Goal: Transaction & Acquisition: Purchase product/service

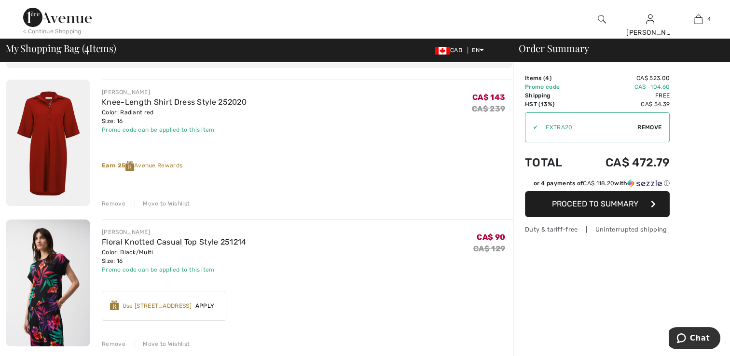
scroll to position [145, 0]
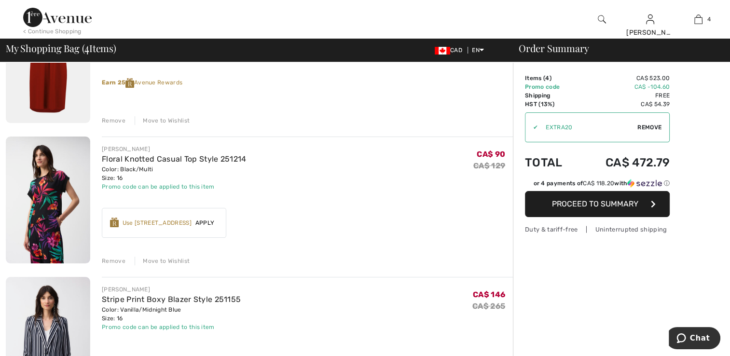
click at [210, 222] on span "Apply" at bounding box center [205, 223] width 27 height 9
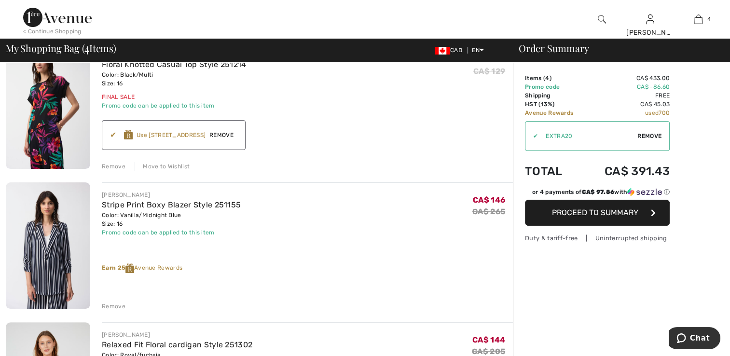
scroll to position [241, 0]
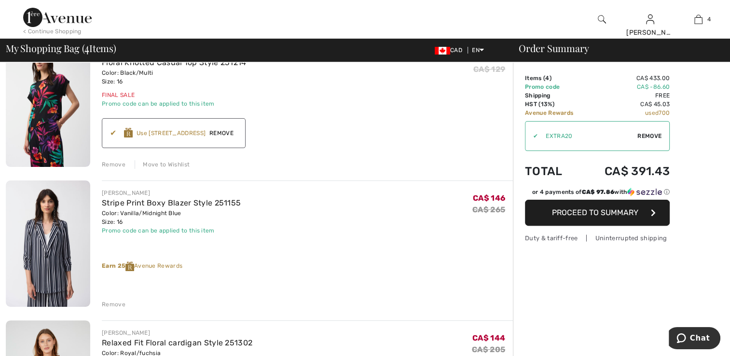
click at [165, 265] on div "Earn 25 Avenue Rewards" at bounding box center [307, 267] width 411 height 10
click at [226, 135] on span "Remove" at bounding box center [222, 133] width 32 height 9
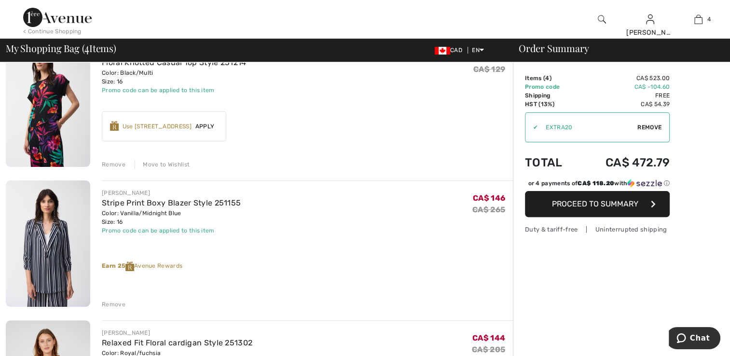
click at [207, 125] on span "Apply" at bounding box center [205, 126] width 27 height 9
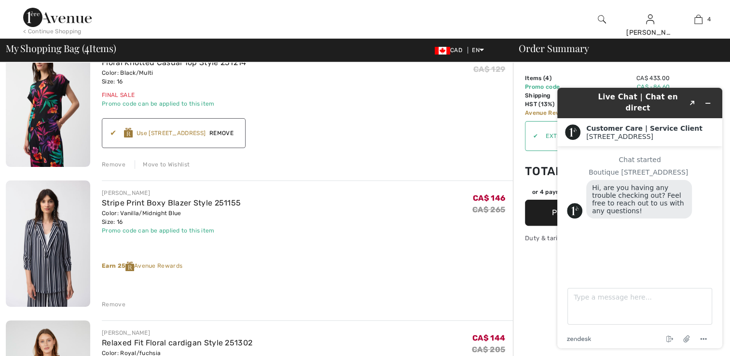
scroll to position [48, 0]
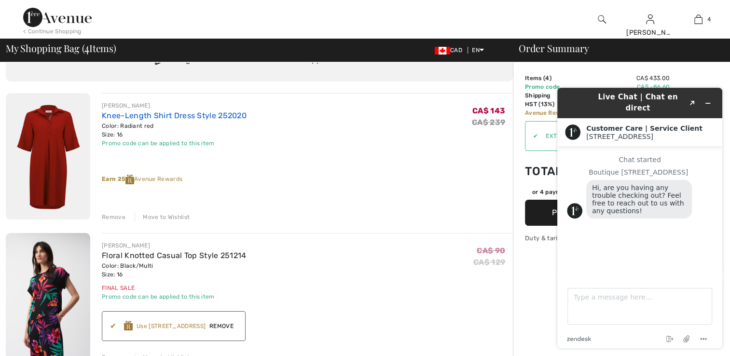
click at [135, 114] on link "Knee-Length Shirt Dress Style 252020" at bounding box center [174, 115] width 145 height 9
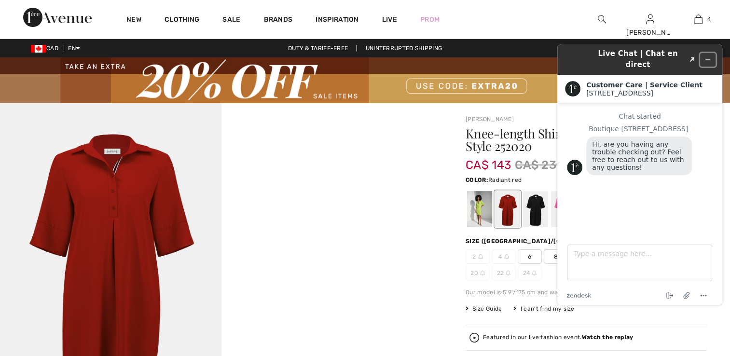
click at [711, 56] on icon "Minimize widget" at bounding box center [708, 59] width 7 height 7
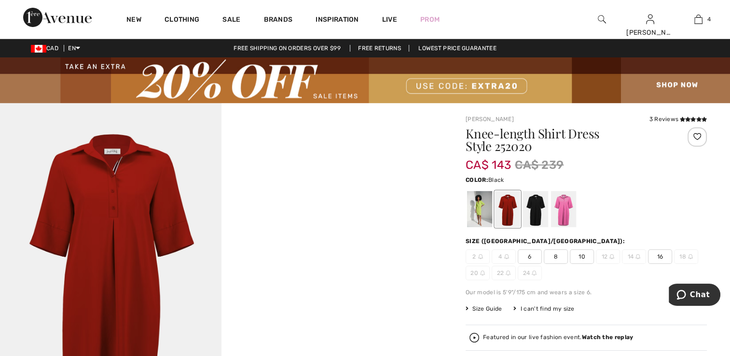
click at [543, 205] on div at bounding box center [535, 209] width 25 height 36
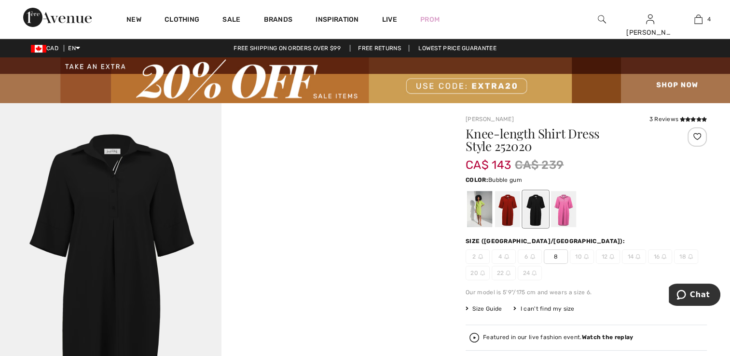
click at [564, 203] on div at bounding box center [563, 209] width 25 height 36
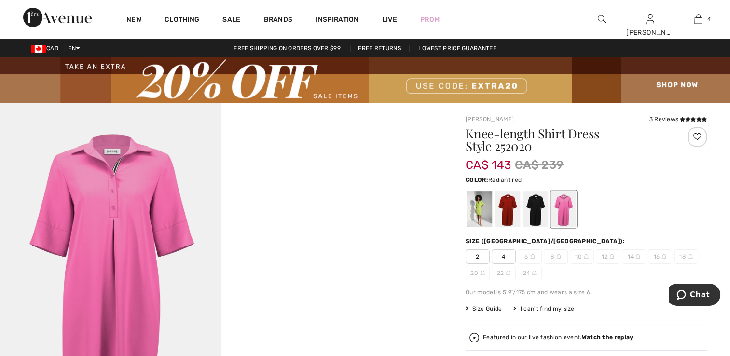
click at [506, 202] on div at bounding box center [507, 209] width 25 height 36
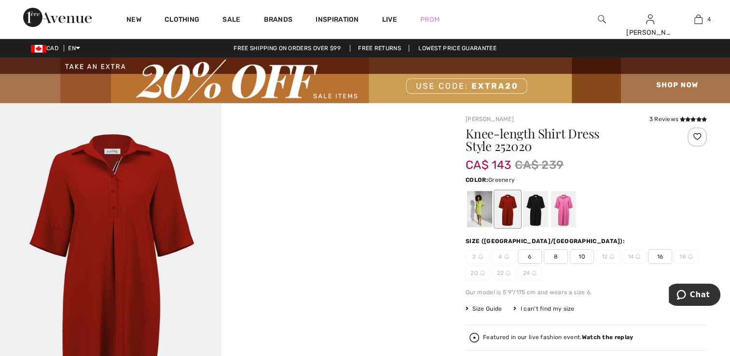
click at [485, 207] on div at bounding box center [479, 209] width 25 height 36
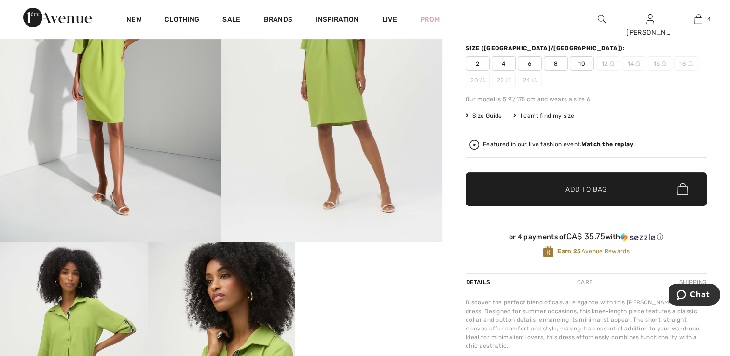
scroll to position [48, 0]
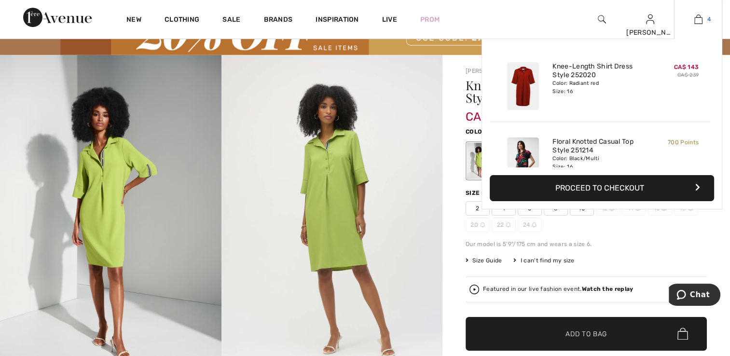
click at [695, 23] on img at bounding box center [699, 20] width 8 height 12
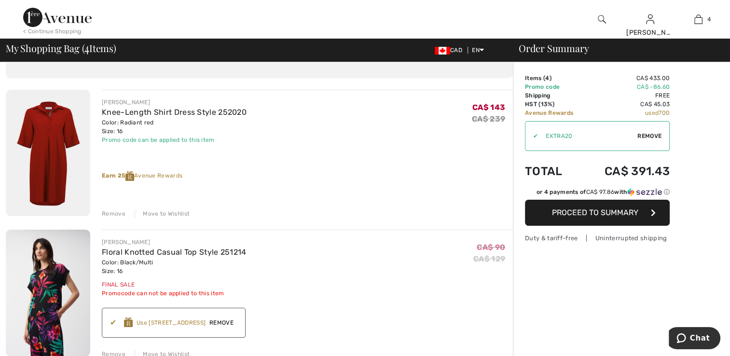
scroll to position [48, 0]
